Goal: Complete application form: Complete application form

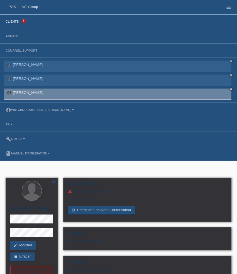
click at [17, 23] on link "Clients" at bounding box center [12, 21] width 19 height 3
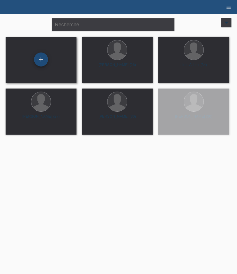
click at [43, 61] on div "+" at bounding box center [41, 60] width 14 height 14
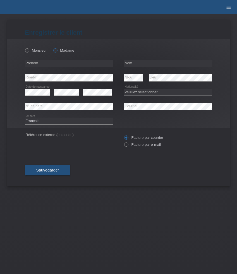
click at [64, 49] on label "Madame" at bounding box center [63, 50] width 21 height 4
click at [57, 49] on input "Madame" at bounding box center [55, 50] width 4 height 4
radio input "true"
click at [54, 60] on div "error Prénom" at bounding box center [69, 63] width 88 height 15
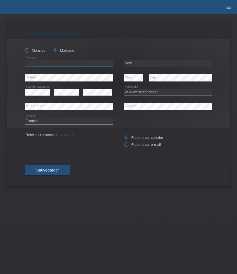
click at [49, 64] on input "text" at bounding box center [69, 63] width 88 height 7
paste input "Anja"
type input "Anja"
click at [146, 63] on input "text" at bounding box center [168, 63] width 88 height 7
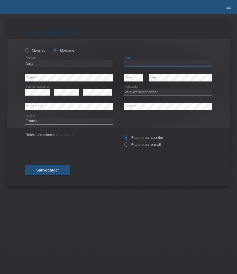
paste input "[PERSON_NAME]"
type input "[PERSON_NAME]"
click at [155, 92] on select "Veuillez sélectionner... Suisse Allemagne Autriche Liechtenstein ------------ A…" at bounding box center [168, 92] width 88 height 7
select select "CH"
click at [124, 89] on select "Veuillez sélectionner... Suisse Allemagne Autriche Liechtenstein ------------ A…" at bounding box center [168, 92] width 88 height 7
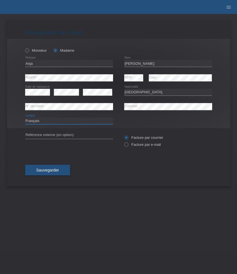
click at [59, 119] on select "Deutsch Français Italiano English" at bounding box center [69, 121] width 88 height 7
click at [25, 118] on select "Deutsch Français Italiano English" at bounding box center [69, 121] width 88 height 7
click at [56, 121] on select "Deutsch Français Italiano English" at bounding box center [69, 121] width 88 height 7
select select "de"
click at [25, 118] on select "Deutsch Français Italiano English" at bounding box center [69, 121] width 88 height 7
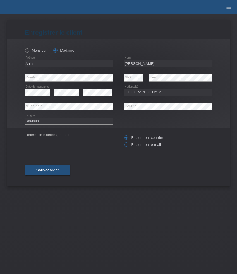
click at [141, 144] on label "Facture par e-mail" at bounding box center [142, 145] width 37 height 4
click at [128, 144] on input "Facture par e-mail" at bounding box center [126, 146] width 4 height 7
radio input "true"
click at [49, 170] on span "Sauvegarder" at bounding box center [47, 170] width 23 height 4
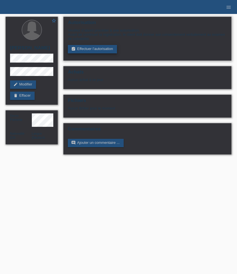
click at [80, 51] on link "assignment_turned_in Effectuer l’autorisation" at bounding box center [92, 49] width 49 height 8
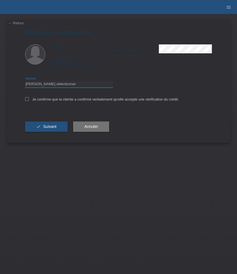
click at [79, 86] on select "Veuillez sélectionner CHF 1.00 - CHF 499.00 CHF 500.00 - CHF 1'999.00 CHF 2'000…" at bounding box center [69, 84] width 88 height 7
select select "3"
click at [25, 82] on select "Veuillez sélectionner CHF 1.00 - CHF 499.00 CHF 500.00 - CHF 1'999.00 CHF 2'000…" at bounding box center [69, 84] width 88 height 7
click at [78, 100] on label "Je confirme que la cliente a confirmé verbalement qu'elle accepte une vérificat…" at bounding box center [102, 99] width 154 height 4
click at [29, 100] on input "Je confirme que la cliente a confirmé verbalement qu'elle accepte une vérificat…" at bounding box center [27, 99] width 4 height 4
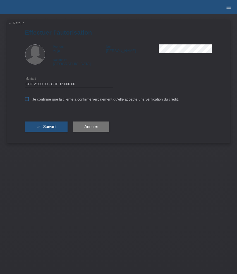
checkbox input "true"
click at [57, 124] on button "check Suivant" at bounding box center [46, 127] width 43 height 11
